Goal: Check status: Check status

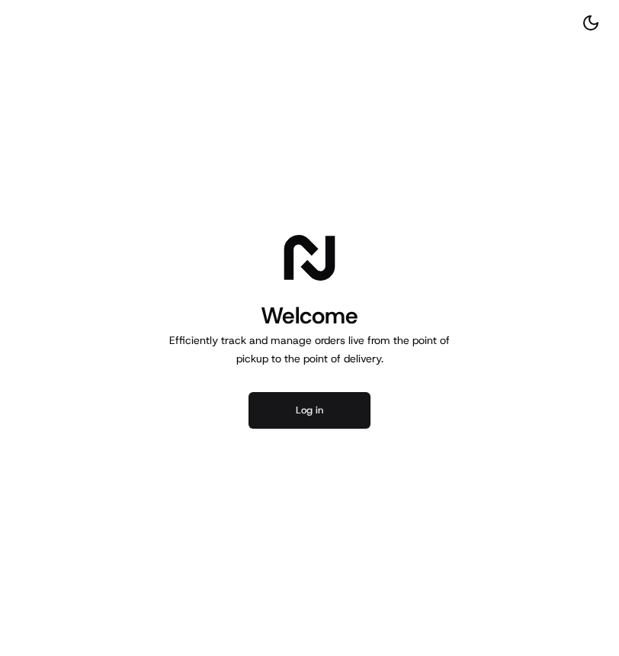
click at [351, 396] on button "Log in" at bounding box center [310, 410] width 122 height 37
